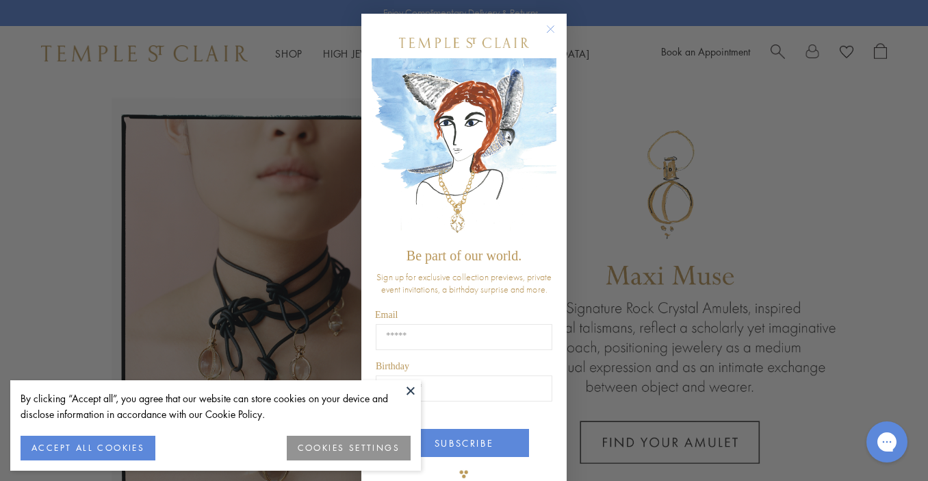
click at [552, 30] on circle "Close dialog" at bounding box center [551, 29] width 16 height 16
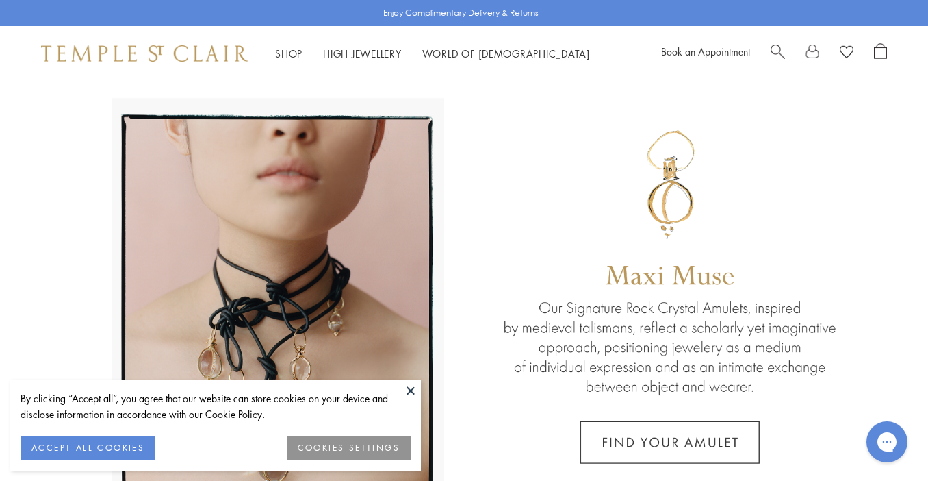
click at [408, 390] on button at bounding box center [410, 390] width 21 height 21
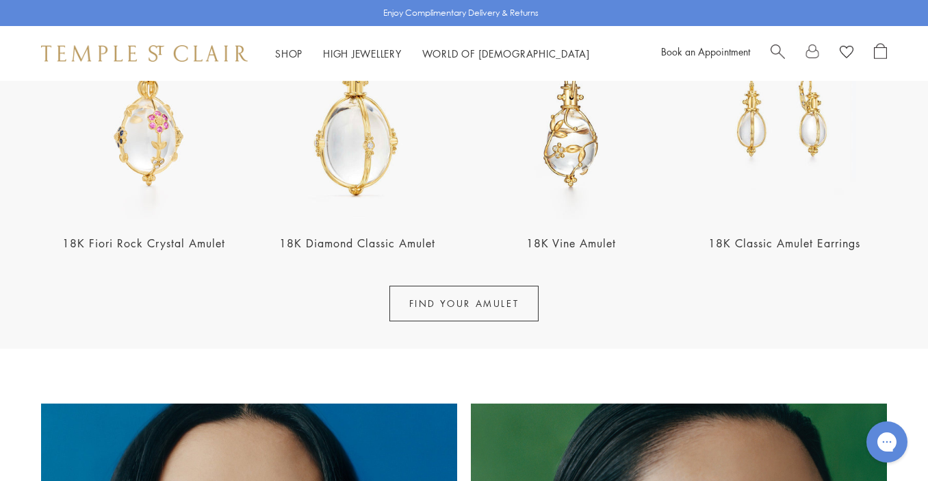
scroll to position [564, 0]
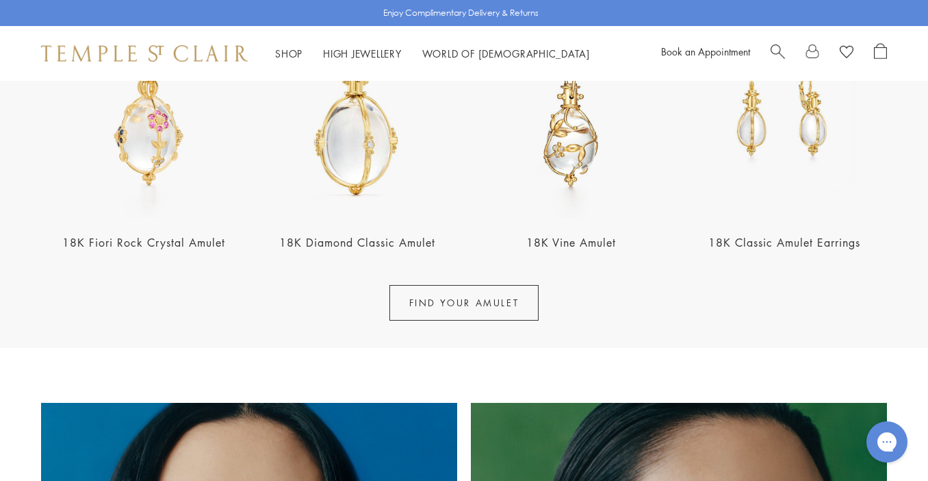
click at [155, 135] on img at bounding box center [143, 115] width 205 height 205
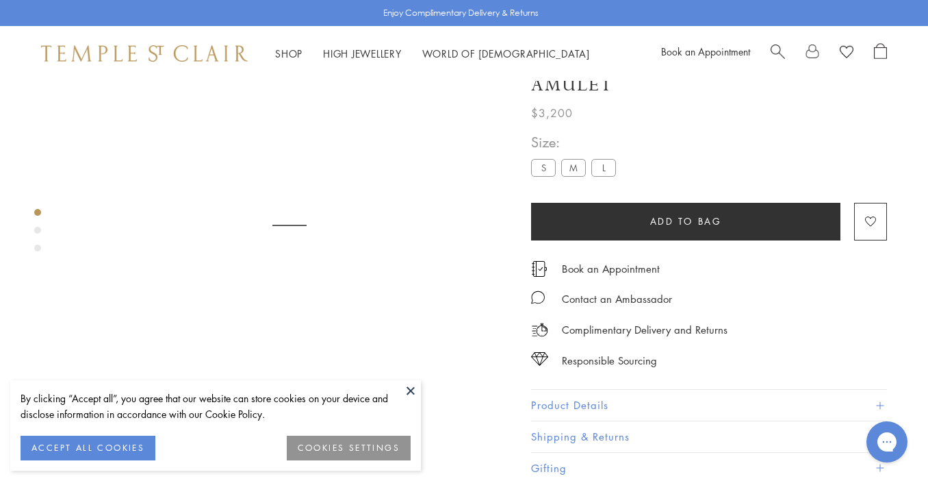
scroll to position [81, 0]
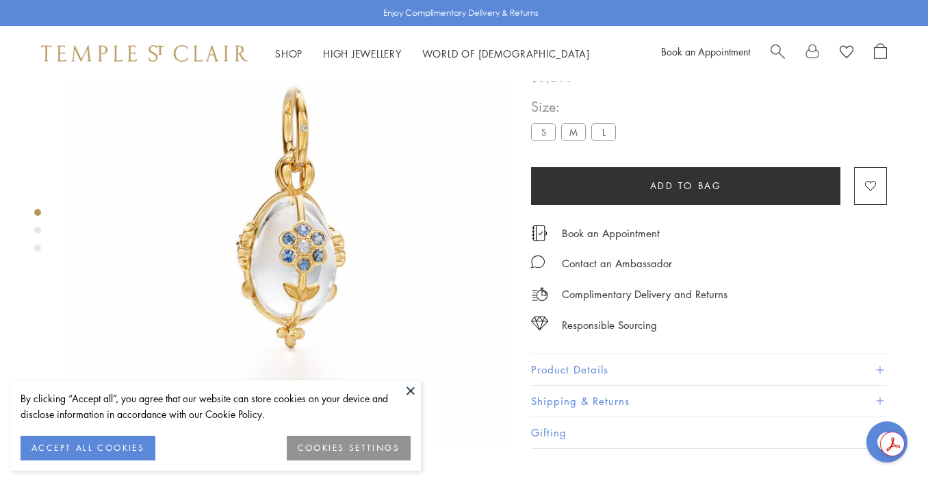
click at [412, 390] on button at bounding box center [410, 390] width 21 height 21
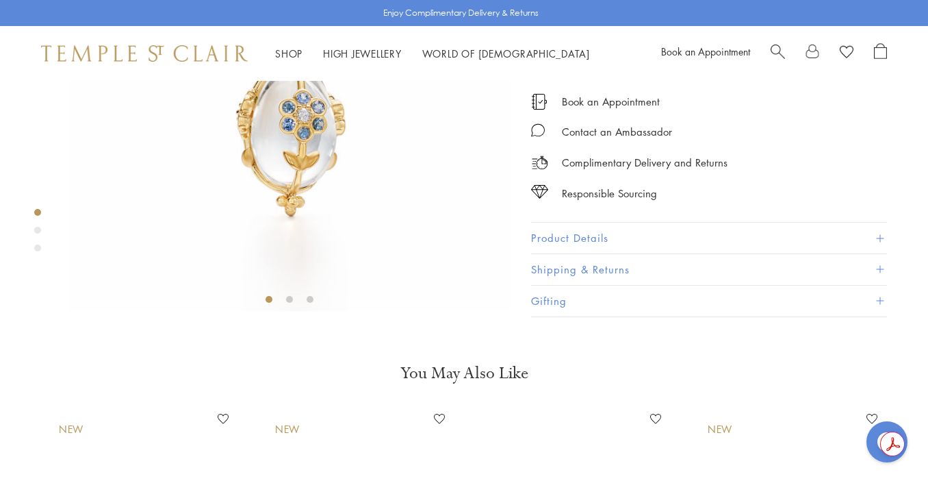
scroll to position [246, 0]
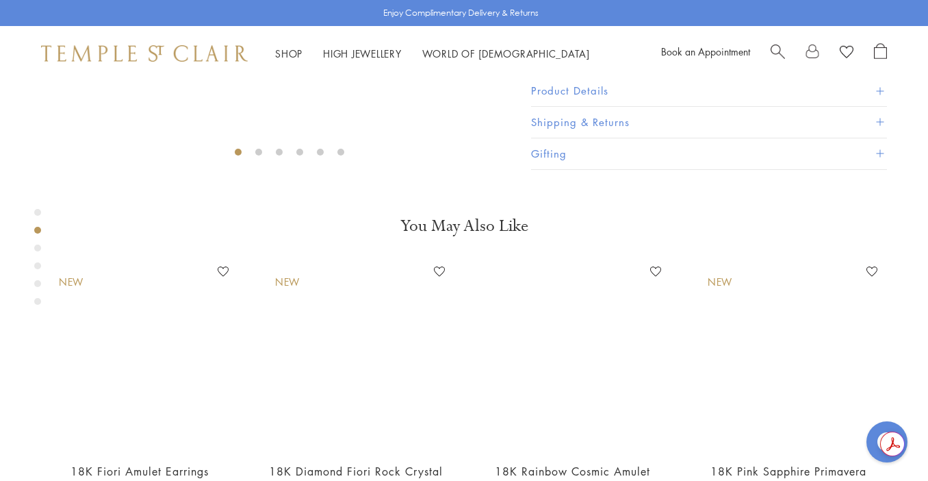
scroll to position [374, 0]
